Goal: Task Accomplishment & Management: Use online tool/utility

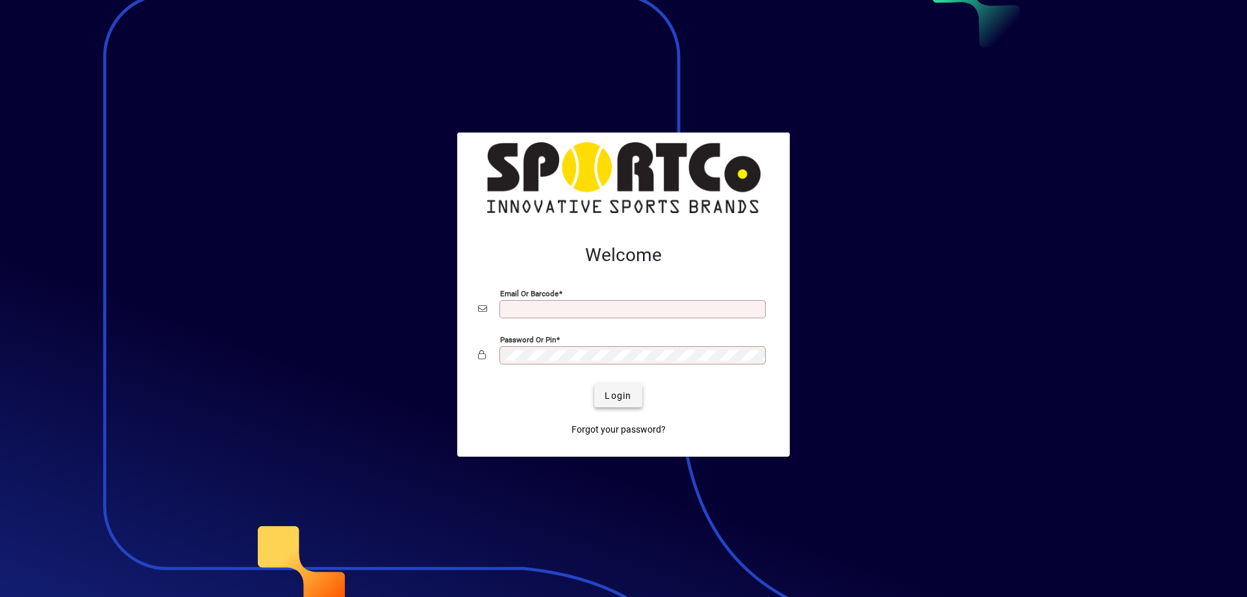
type input "**********"
click at [613, 394] on span "Login" at bounding box center [618, 396] width 27 height 14
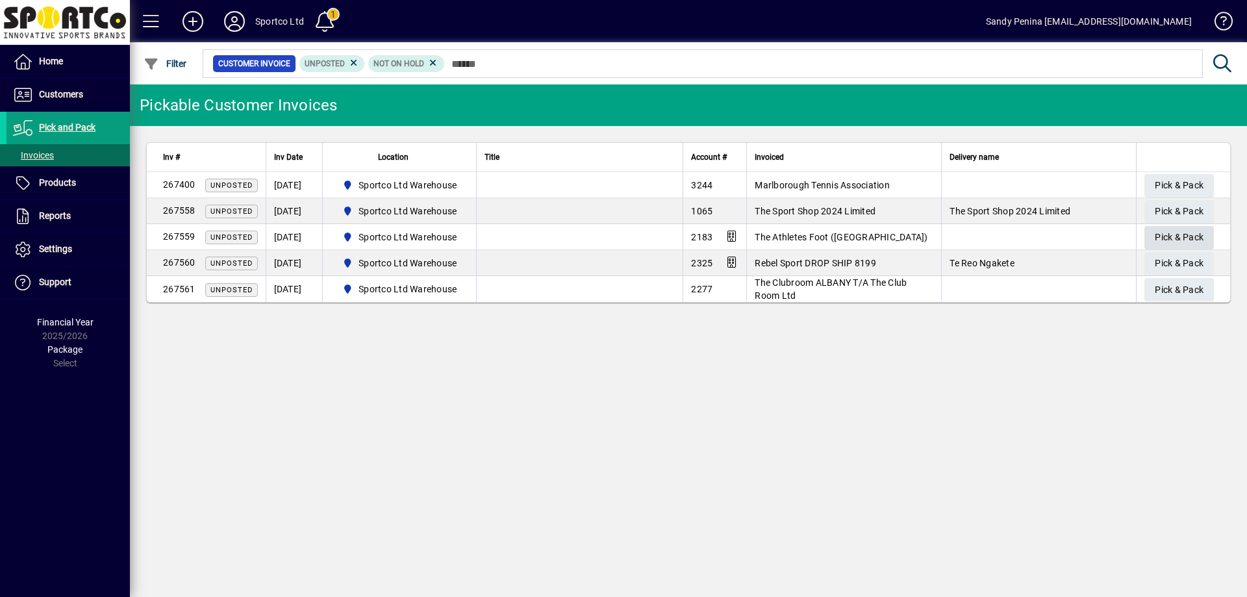
click at [1165, 242] on span "Pick & Pack" at bounding box center [1179, 237] width 49 height 21
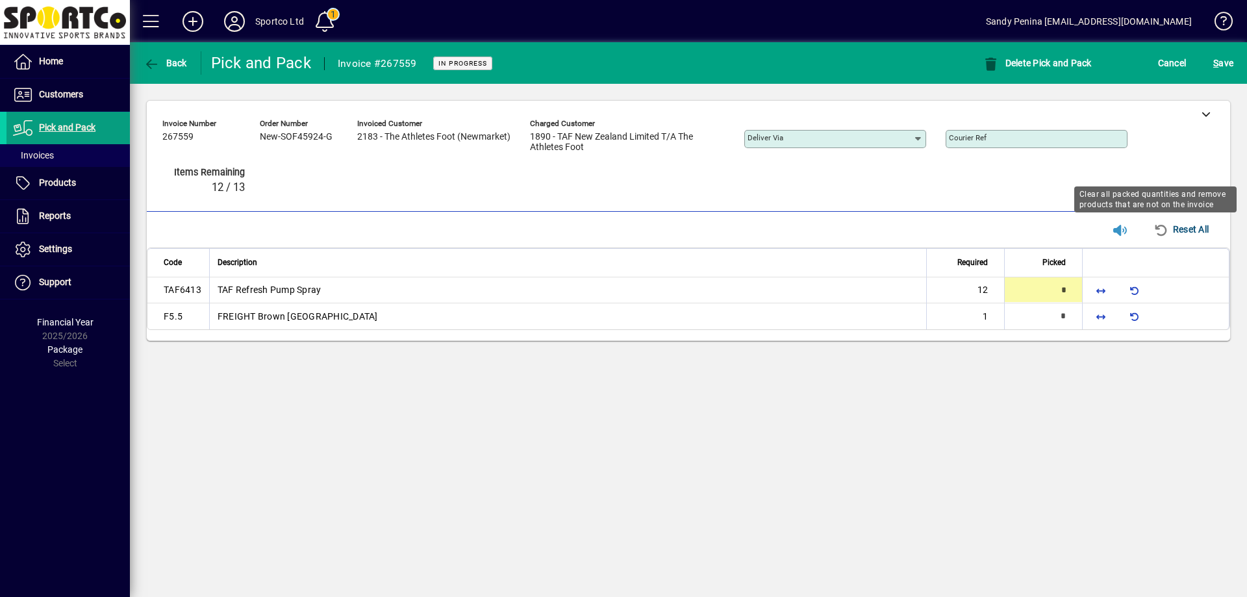
type input "*"
click at [1099, 319] on span "button" at bounding box center [1100, 316] width 31 height 31
type input "*"
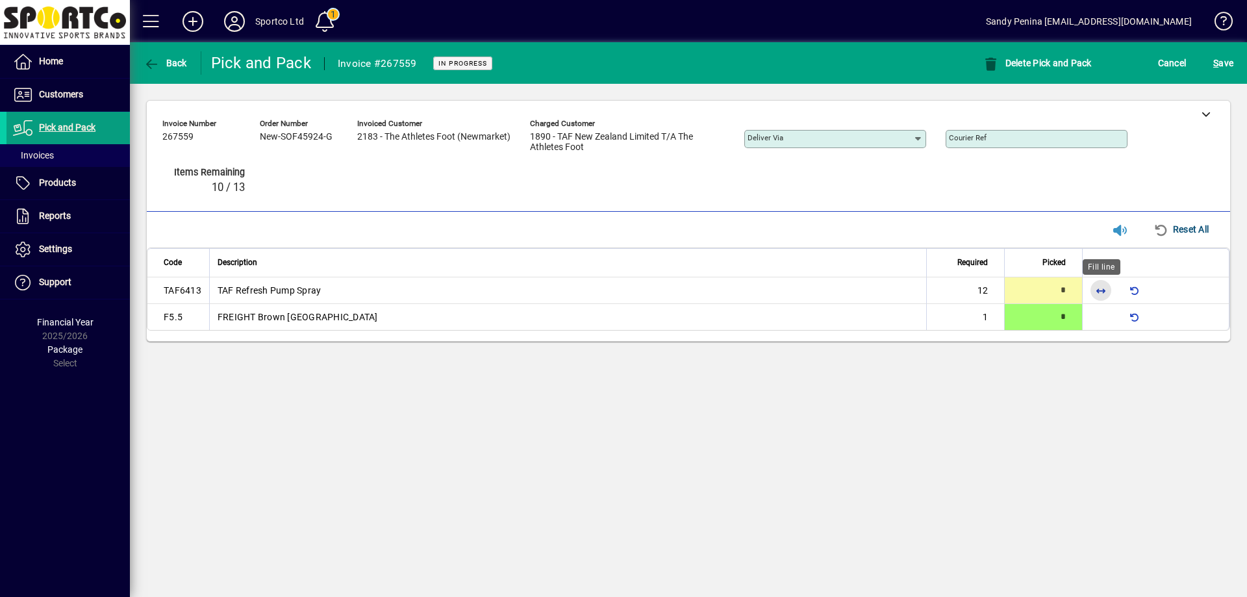
click at [1097, 298] on span "button" at bounding box center [1100, 290] width 31 height 31
type input "**"
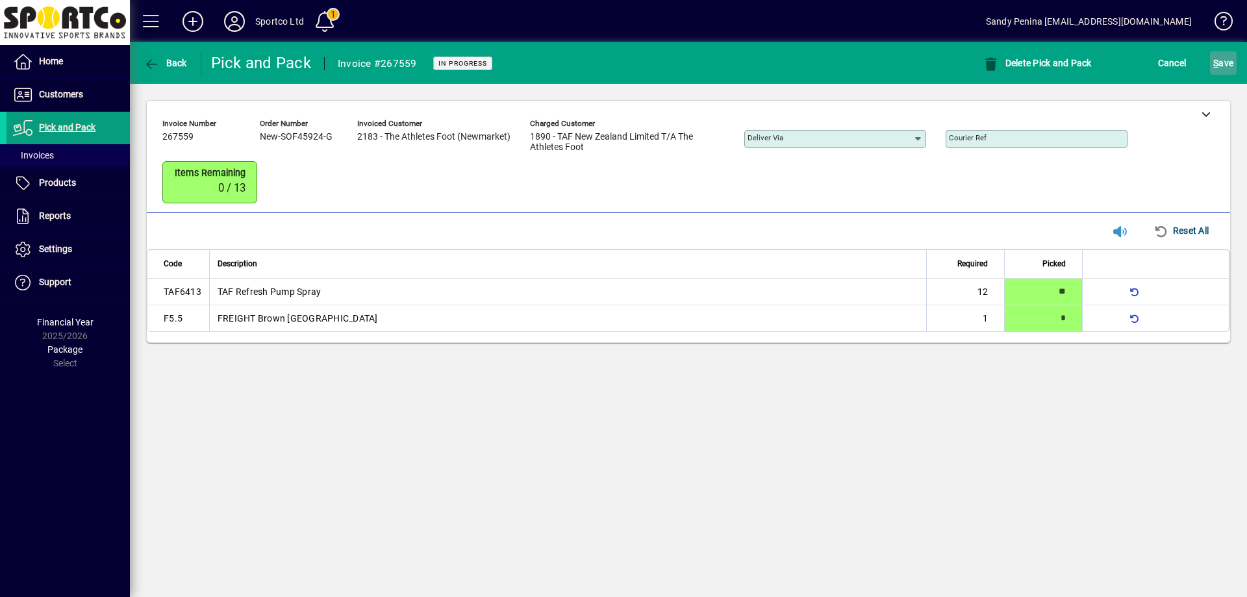
click at [1228, 62] on span "S ave" at bounding box center [1223, 63] width 20 height 21
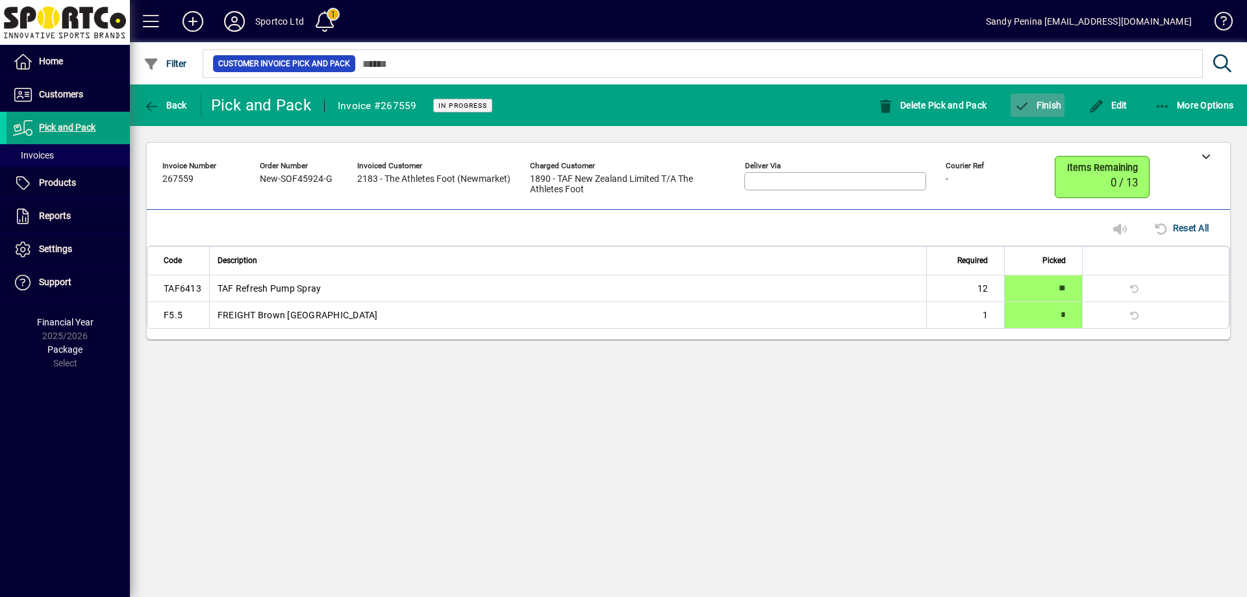
click at [1060, 107] on span "Finish" at bounding box center [1037, 105] width 47 height 10
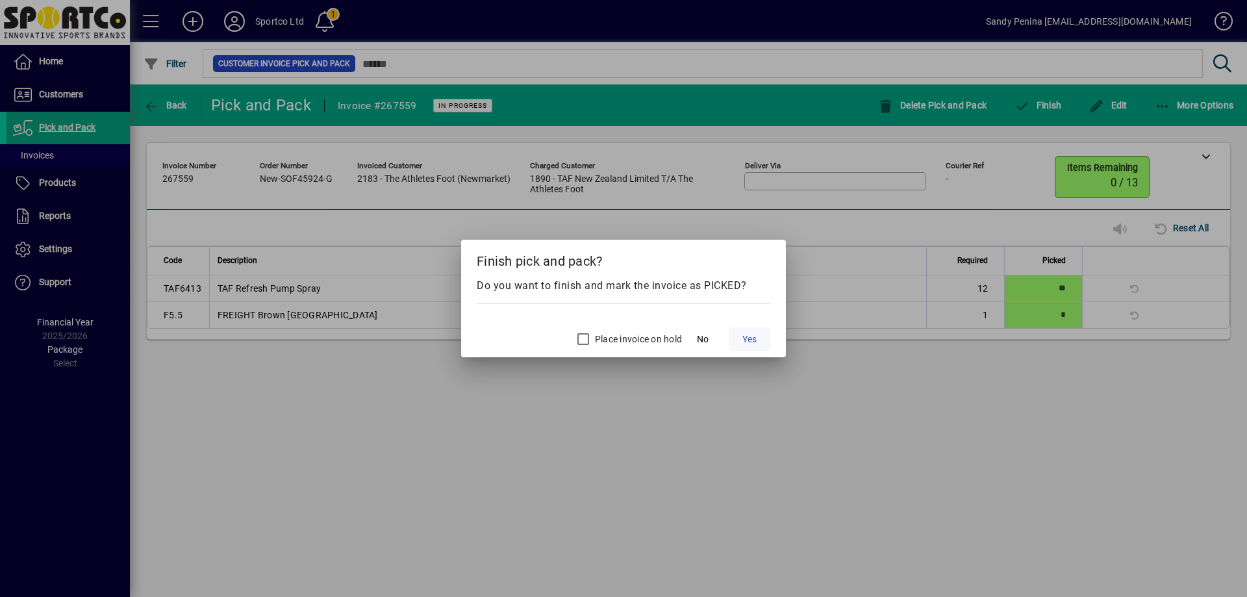
drag, startPoint x: 749, startPoint y: 338, endPoint x: 761, endPoint y: 349, distance: 16.6
click at [749, 338] on span "Yes" at bounding box center [749, 339] width 14 height 14
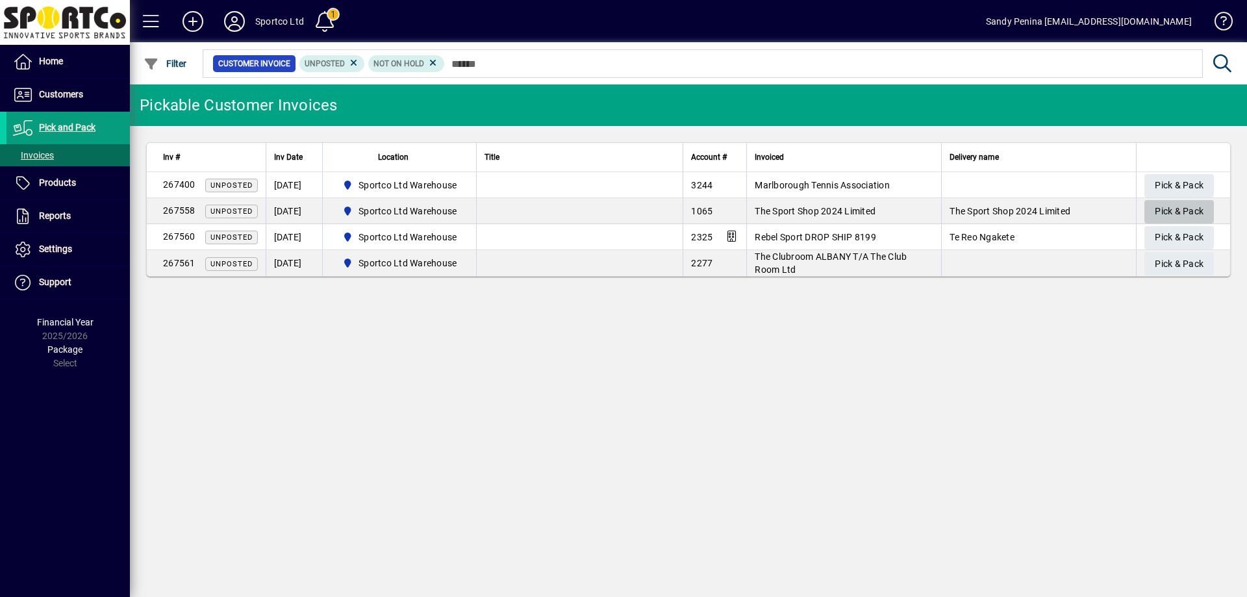
click at [1172, 208] on span "Pick & Pack" at bounding box center [1179, 211] width 49 height 21
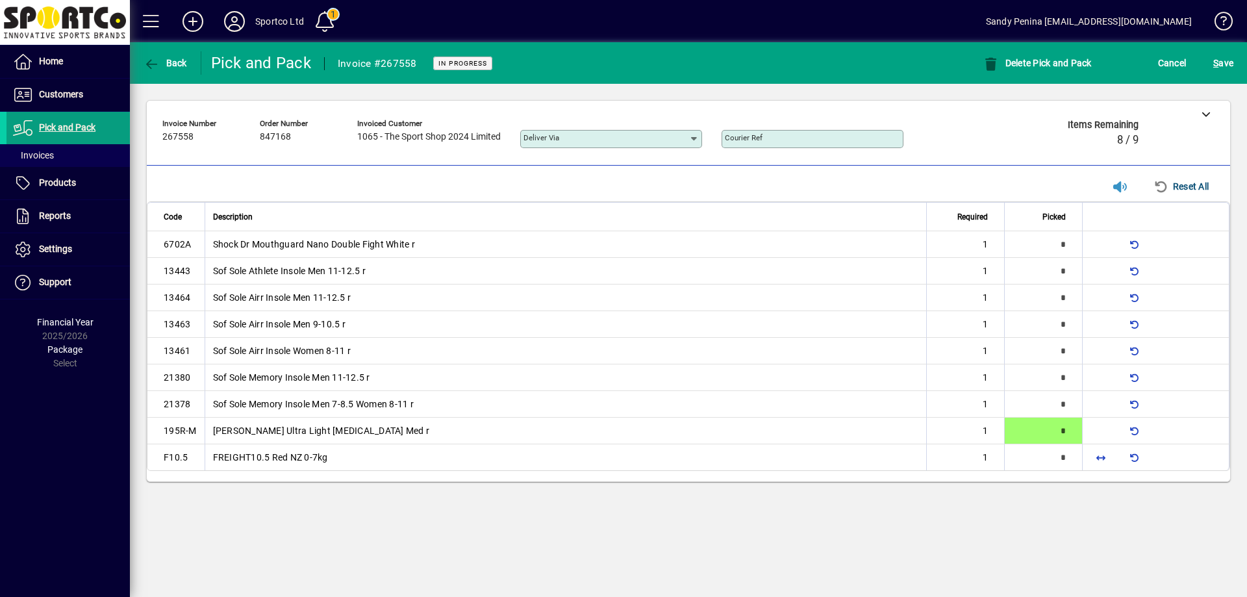
type input "*"
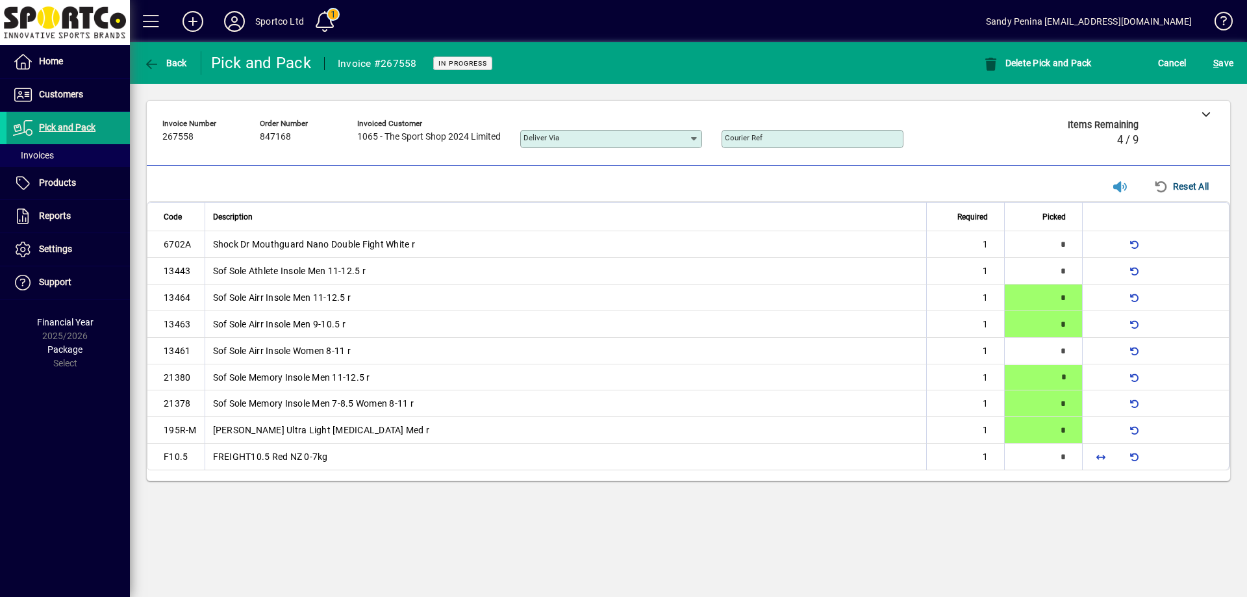
type input "*"
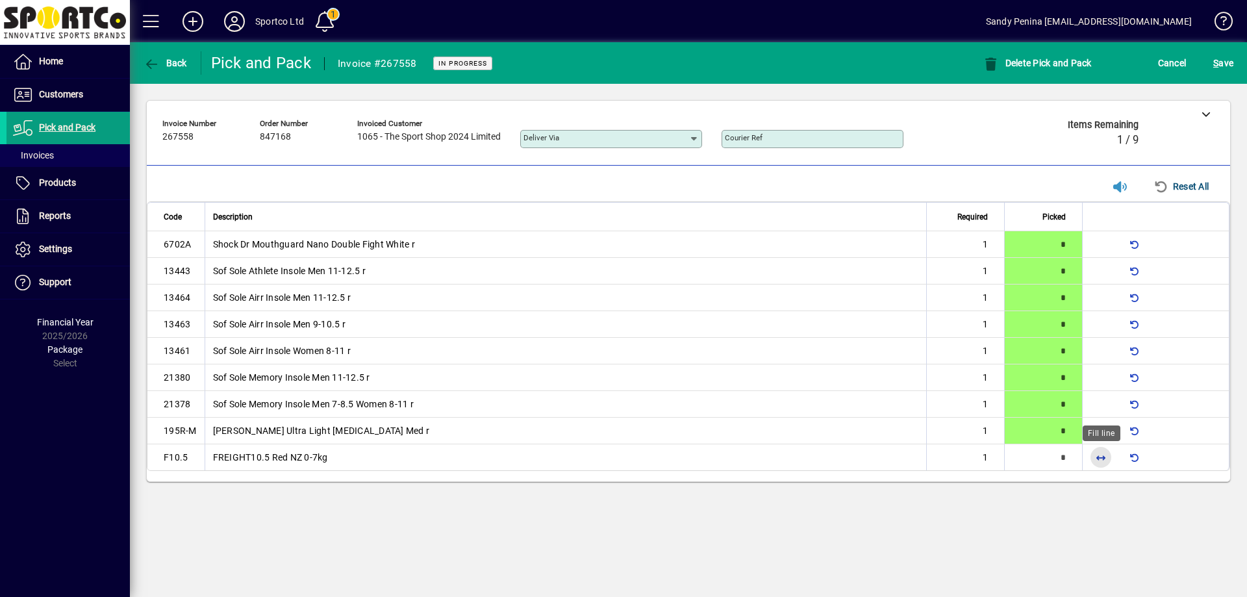
drag, startPoint x: 1092, startPoint y: 455, endPoint x: 1106, endPoint y: 501, distance: 48.3
click at [1091, 455] on span "button" at bounding box center [1100, 457] width 31 height 31
type input "*"
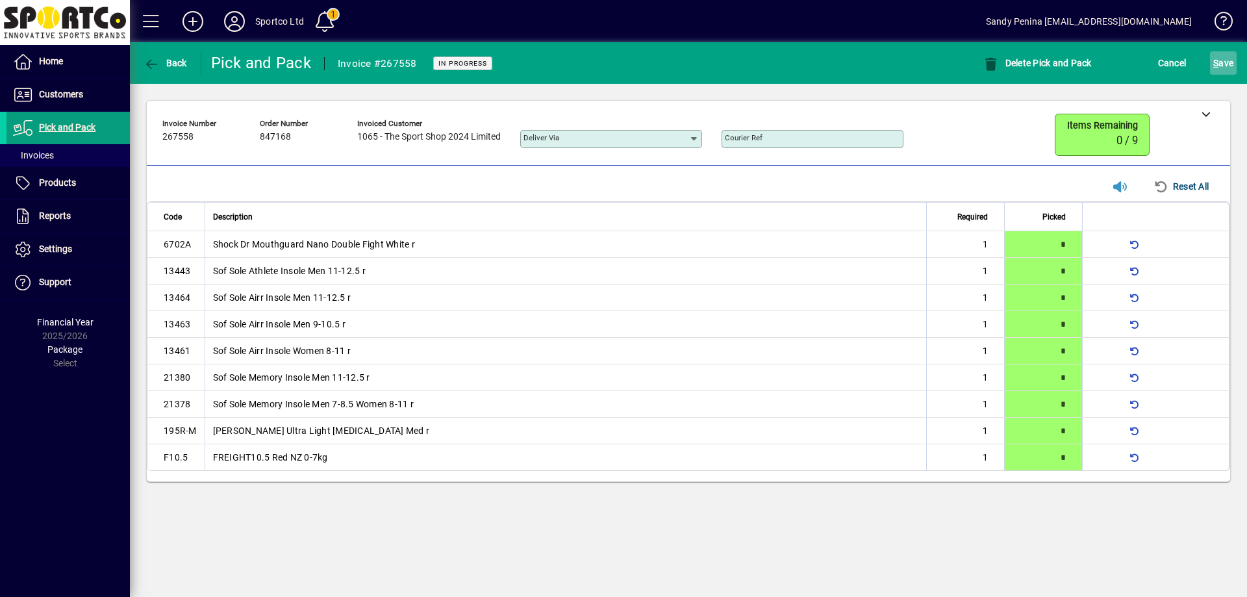
click at [1225, 65] on span "S ave" at bounding box center [1223, 63] width 20 height 21
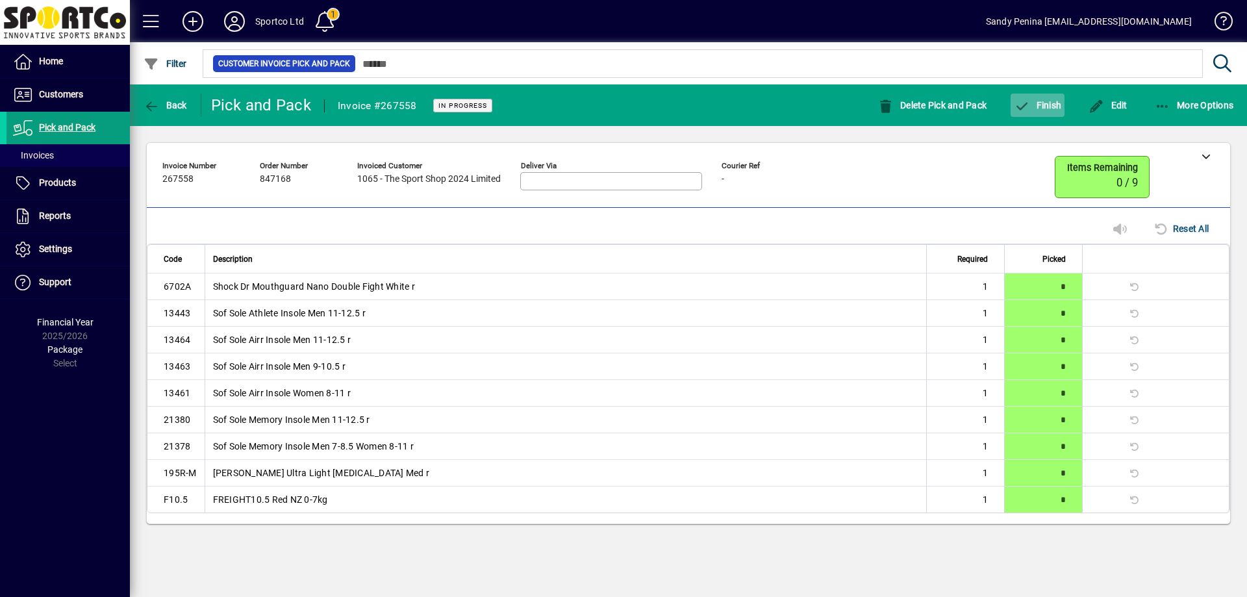
click at [1050, 105] on span "Finish" at bounding box center [1037, 105] width 47 height 10
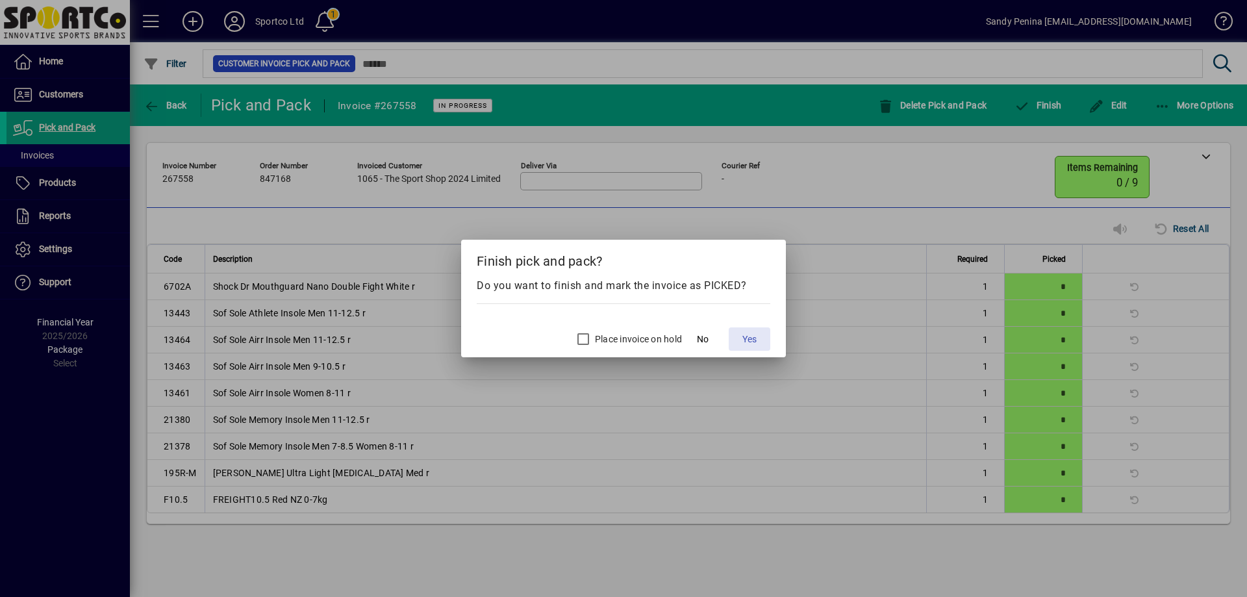
click at [747, 330] on span at bounding box center [750, 338] width 42 height 31
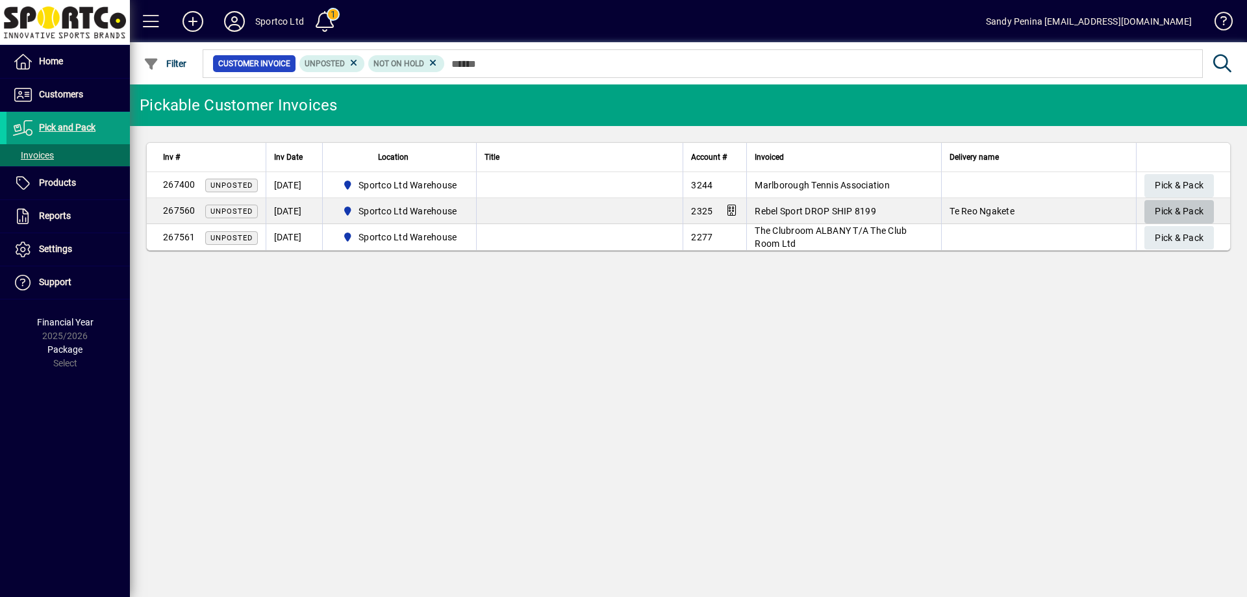
click at [1181, 203] on span "Pick & Pack" at bounding box center [1179, 211] width 49 height 21
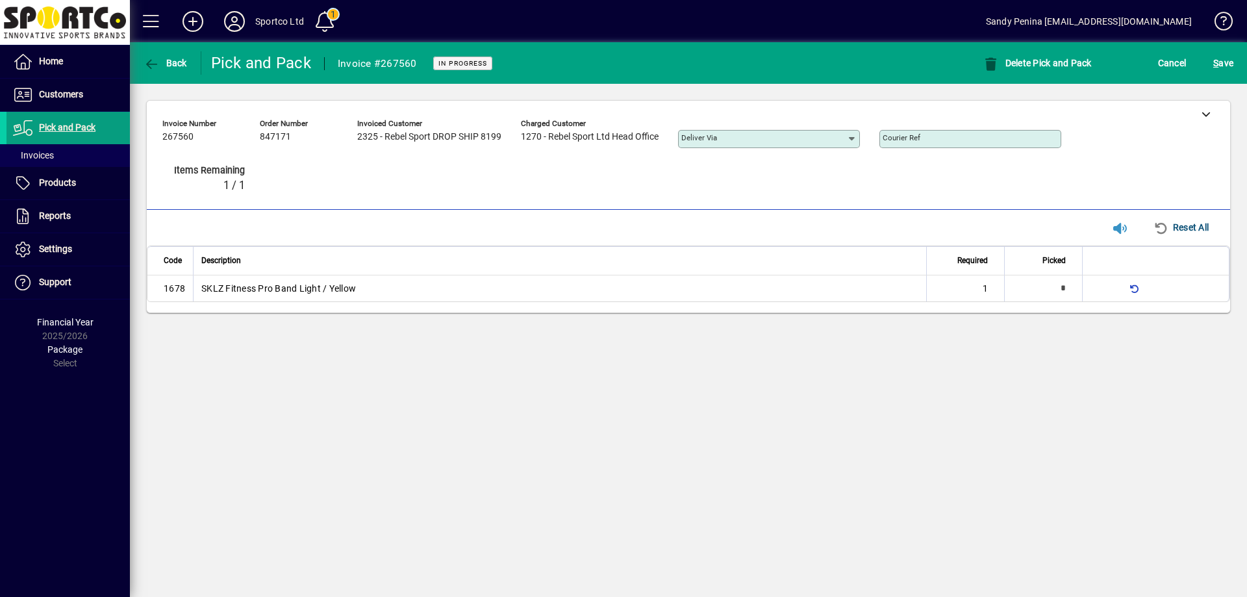
type input "*"
click at [1216, 64] on span "S" at bounding box center [1215, 63] width 5 height 10
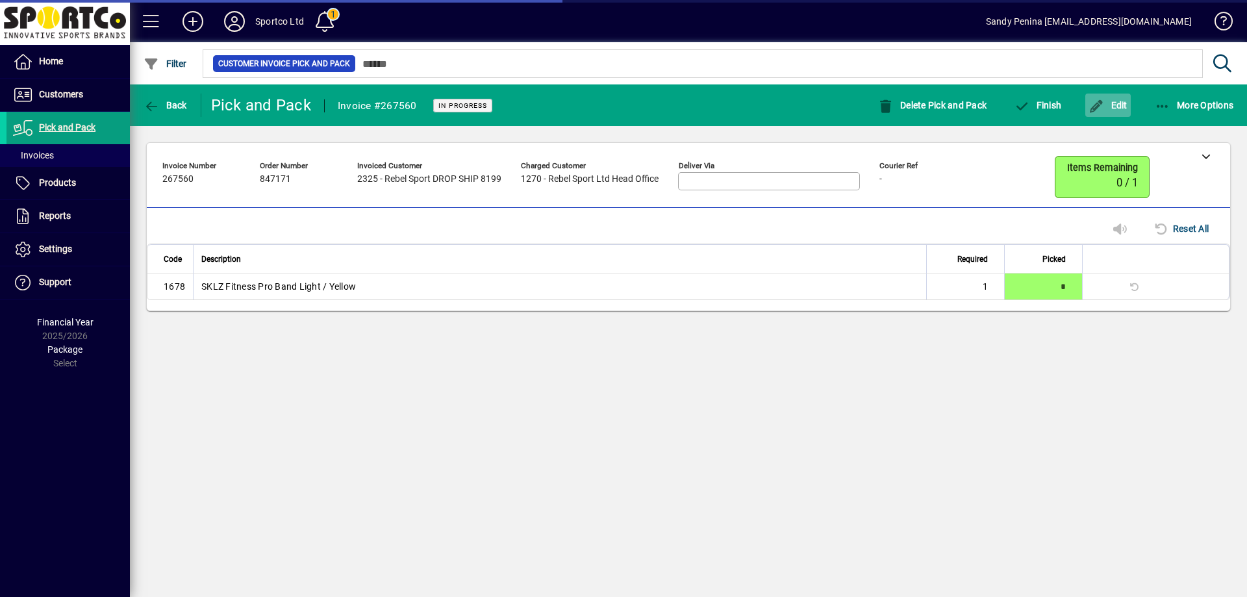
click at [1116, 99] on span "button" at bounding box center [1107, 105] width 45 height 31
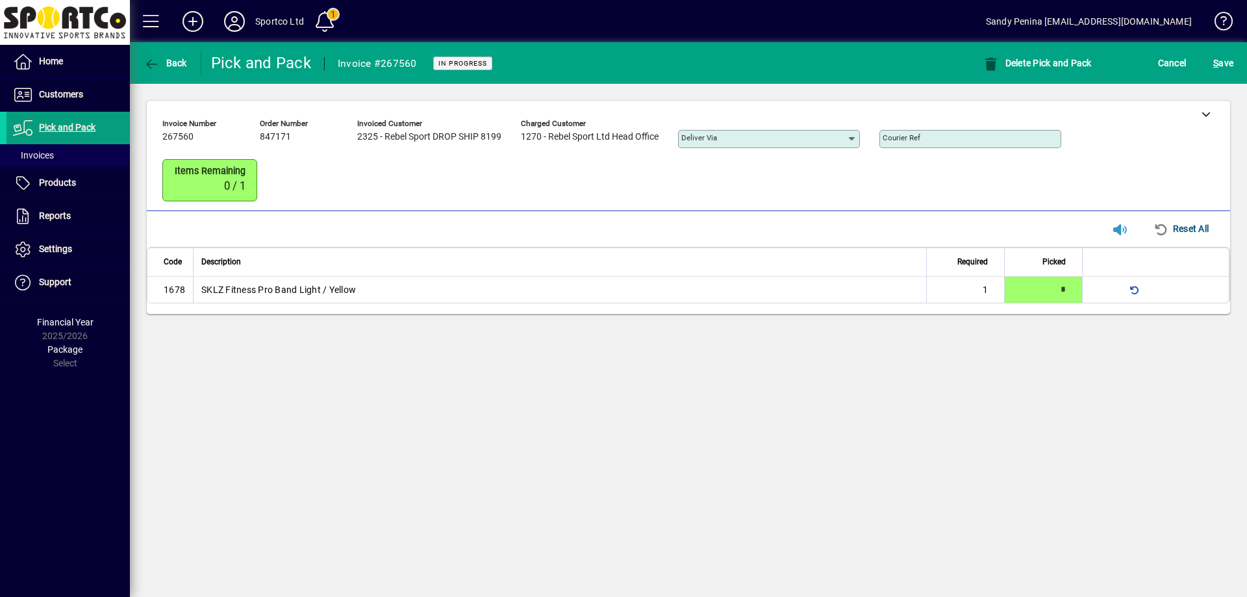
drag, startPoint x: 1221, startPoint y: 116, endPoint x: 709, endPoint y: 51, distance: 515.8
click at [1216, 114] on div at bounding box center [1205, 114] width 49 height 26
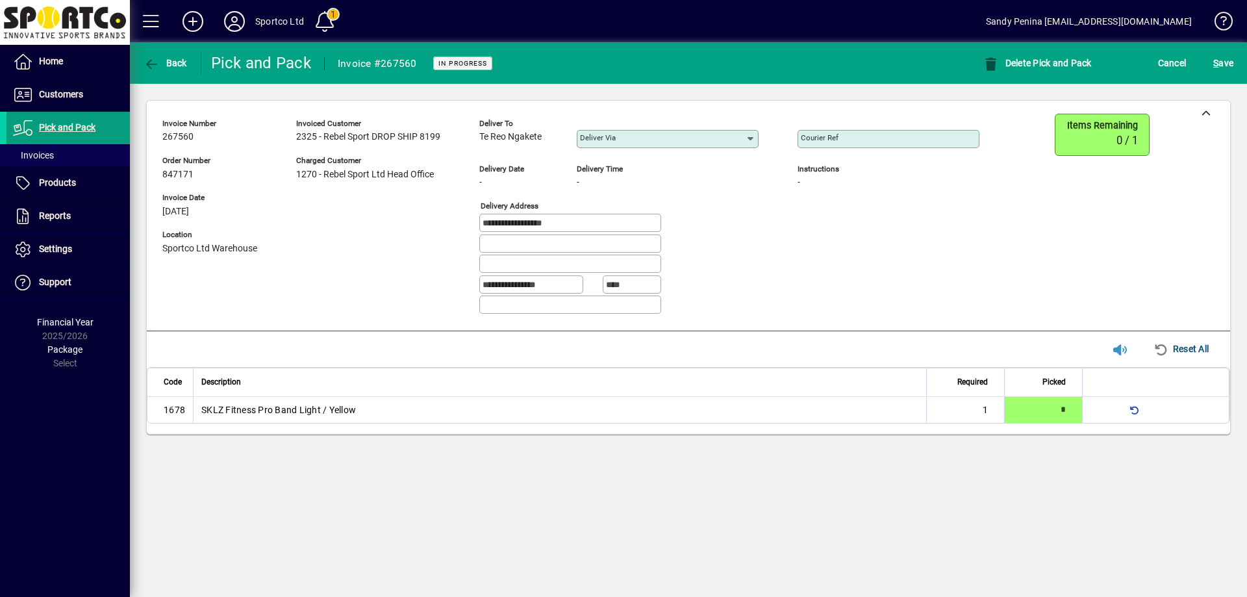
drag, startPoint x: 547, startPoint y: 137, endPoint x: 475, endPoint y: 142, distance: 72.9
click at [475, 142] on div "**********" at bounding box center [580, 219] width 836 height 211
copy span "Te Reo Ngakete"
drag, startPoint x: 584, startPoint y: 218, endPoint x: 512, endPoint y: 229, distance: 72.9
click at [458, 232] on div "**********" at bounding box center [580, 219] width 836 height 211
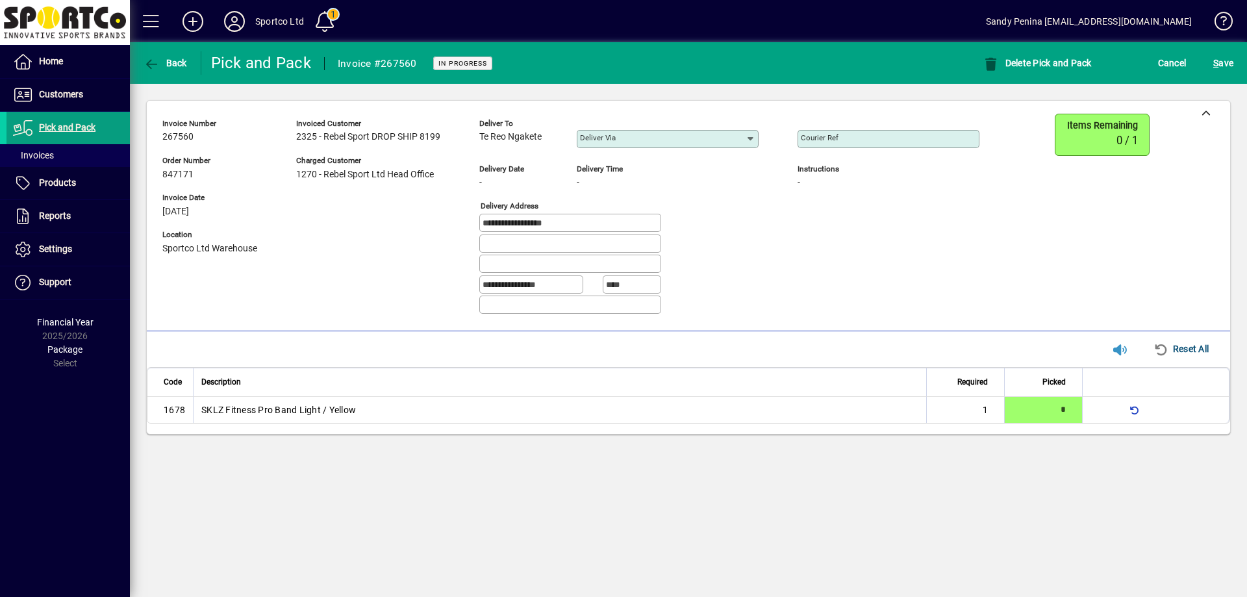
click at [852, 133] on div "Courier Ref" at bounding box center [888, 139] width 182 height 18
paste input "**********"
type input "**********"
click at [1233, 66] on span "S ave" at bounding box center [1223, 63] width 20 height 21
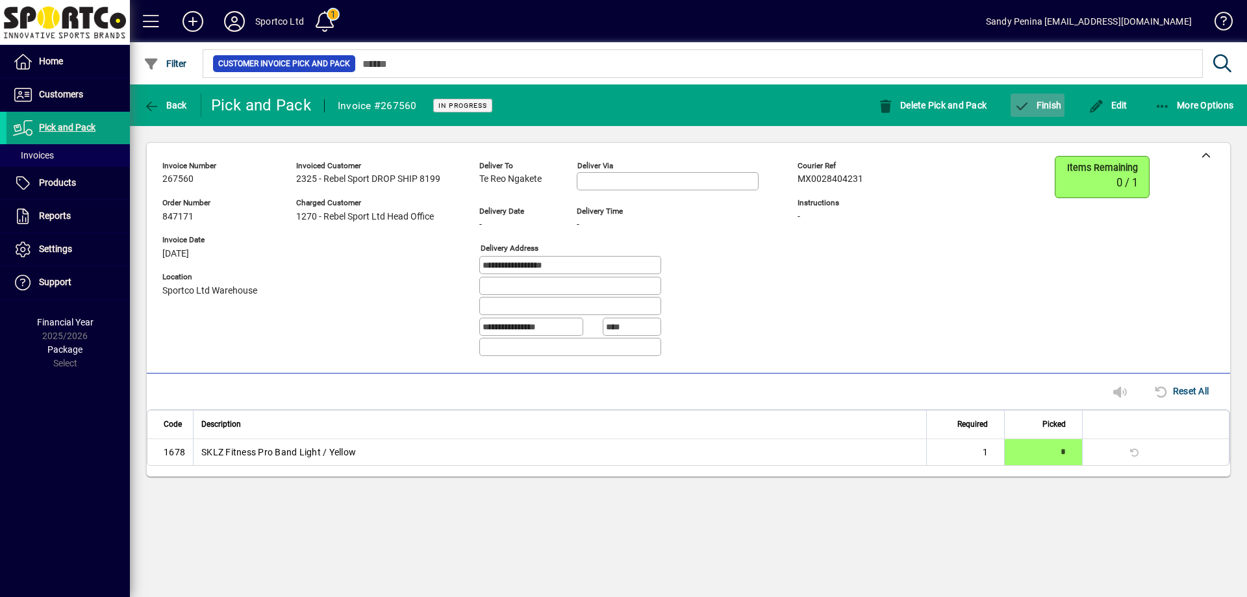
click at [1020, 94] on span "button" at bounding box center [1037, 105] width 54 height 31
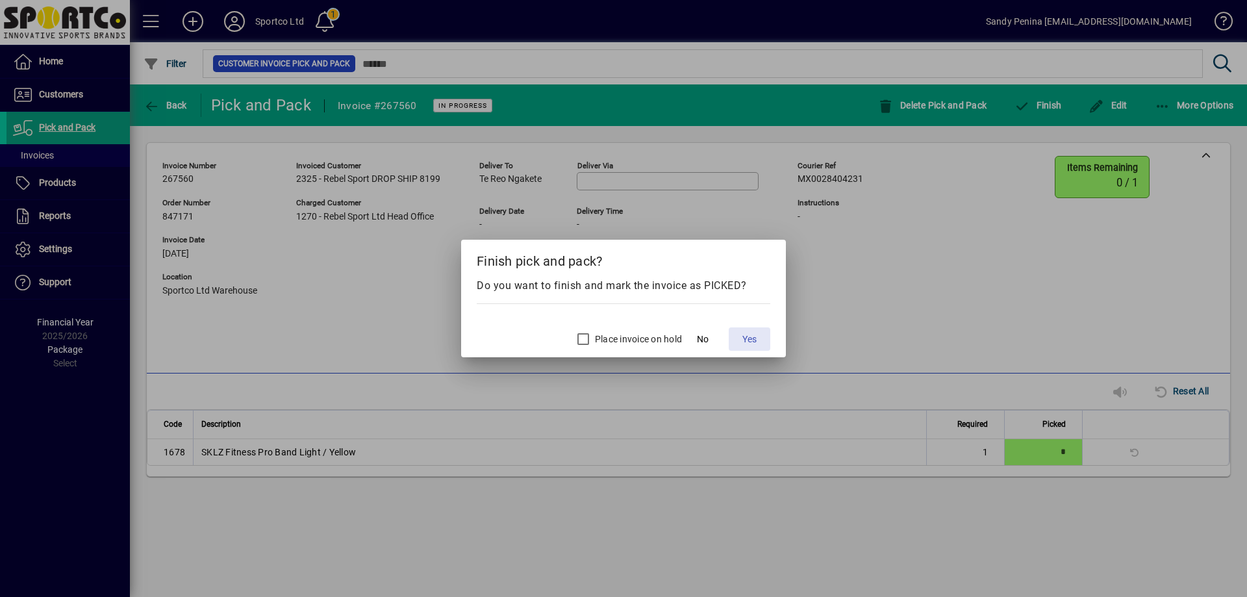
click at [753, 334] on span "Yes" at bounding box center [749, 339] width 14 height 14
